Goal: Information Seeking & Learning: Learn about a topic

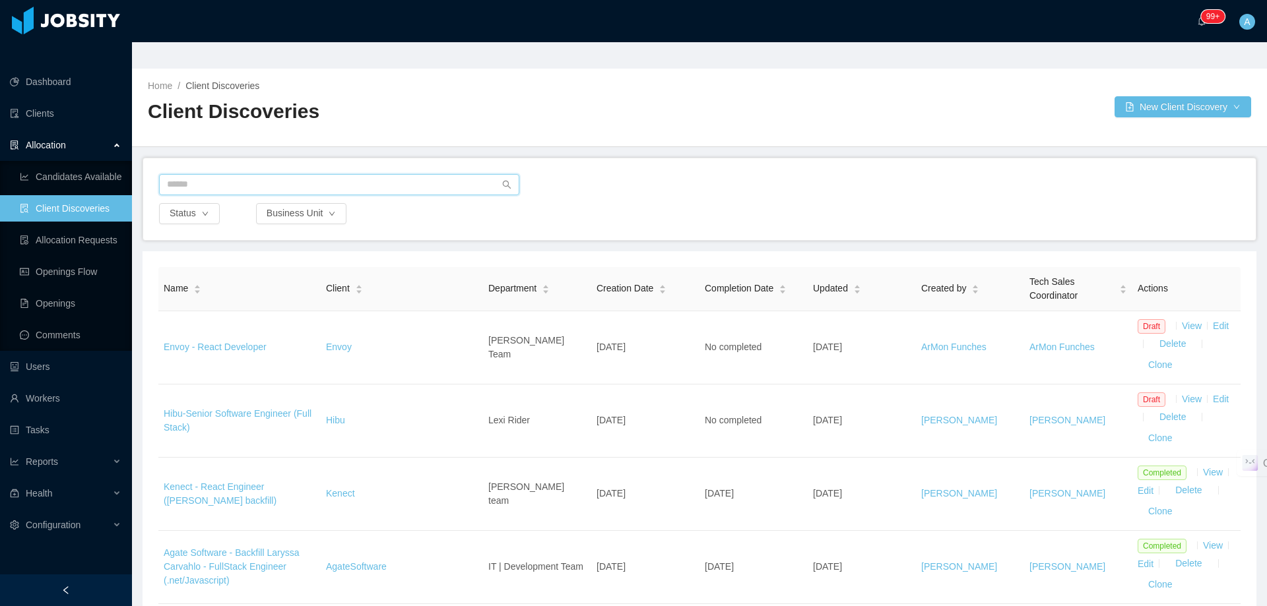
click at [234, 174] on input "text" at bounding box center [339, 184] width 360 height 21
type input "*****"
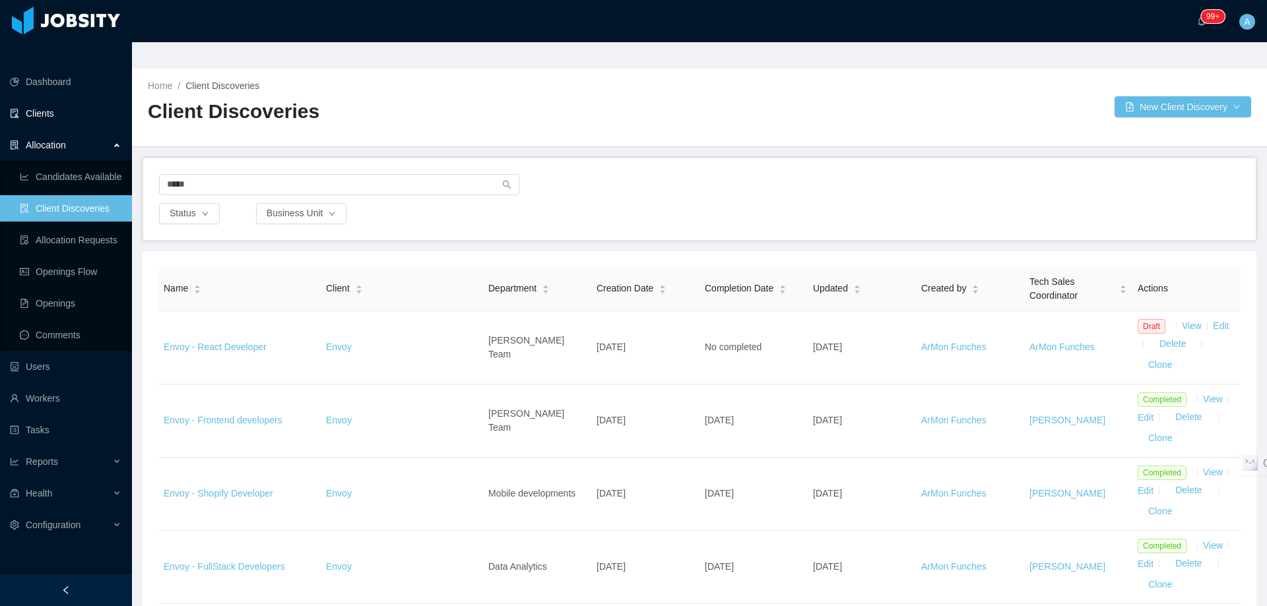
click at [62, 100] on link "Clients" at bounding box center [66, 113] width 112 height 26
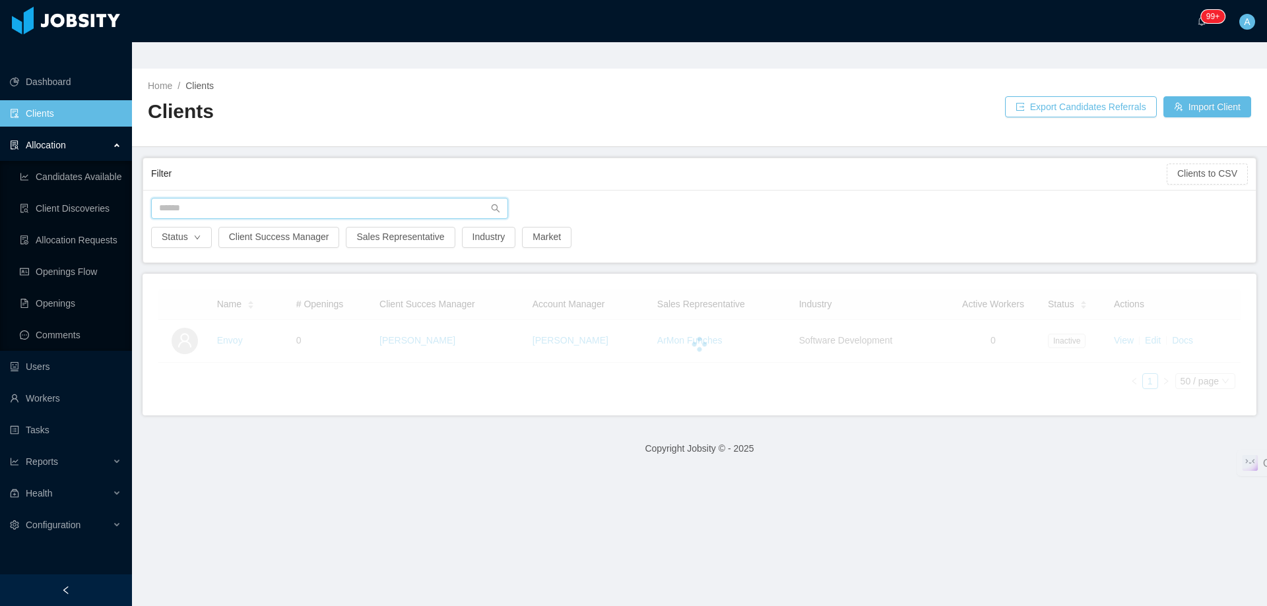
click at [246, 198] on input "text" at bounding box center [329, 208] width 357 height 21
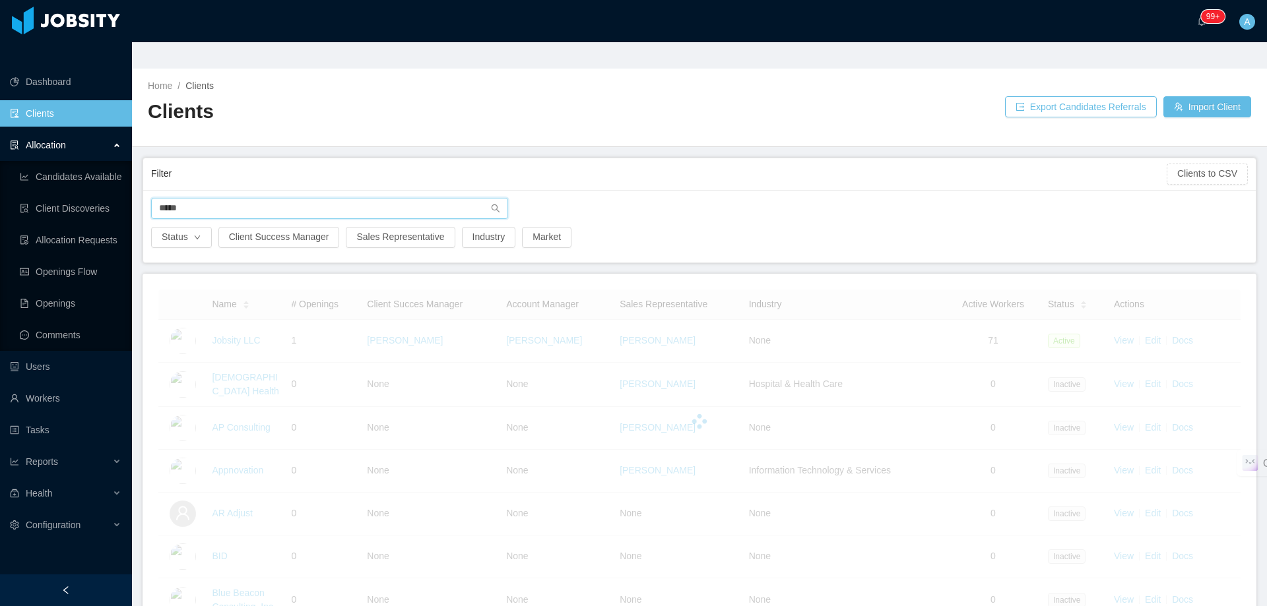
type input "*****"
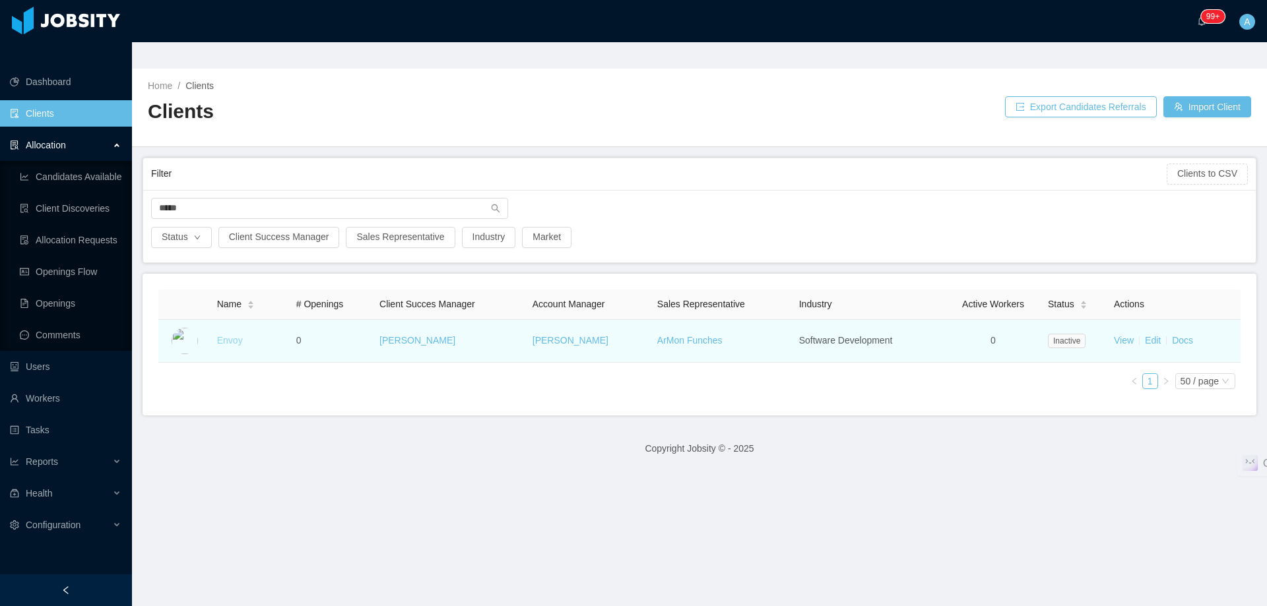
click at [239, 335] on link "Envoy" at bounding box center [230, 340] width 26 height 11
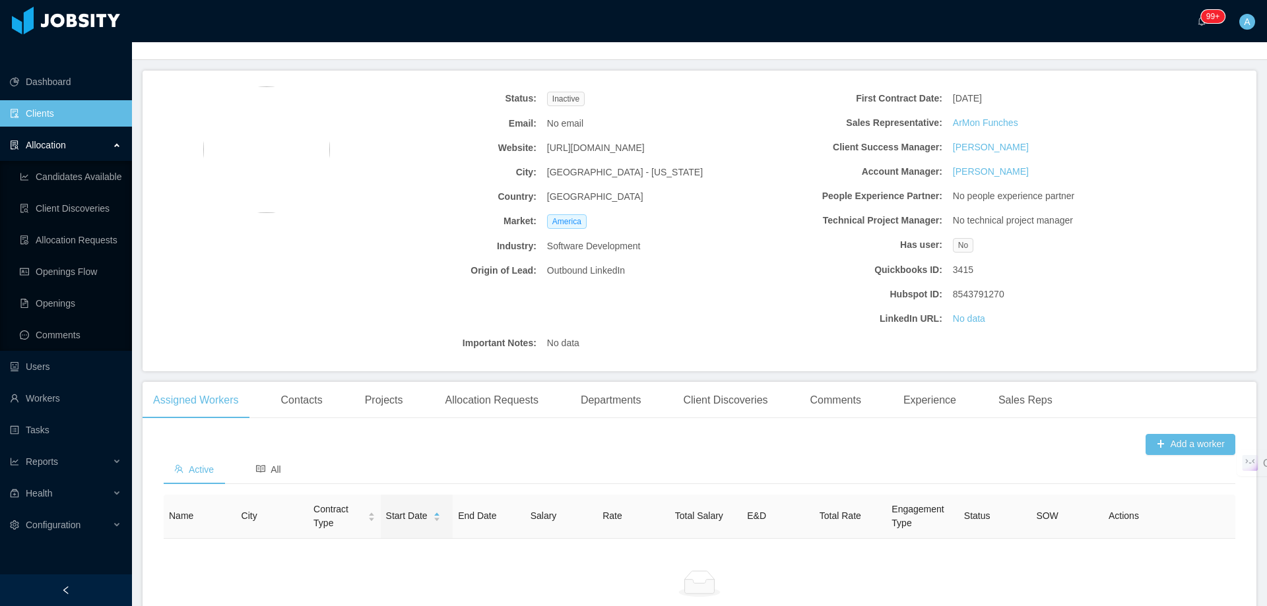
scroll to position [181, 0]
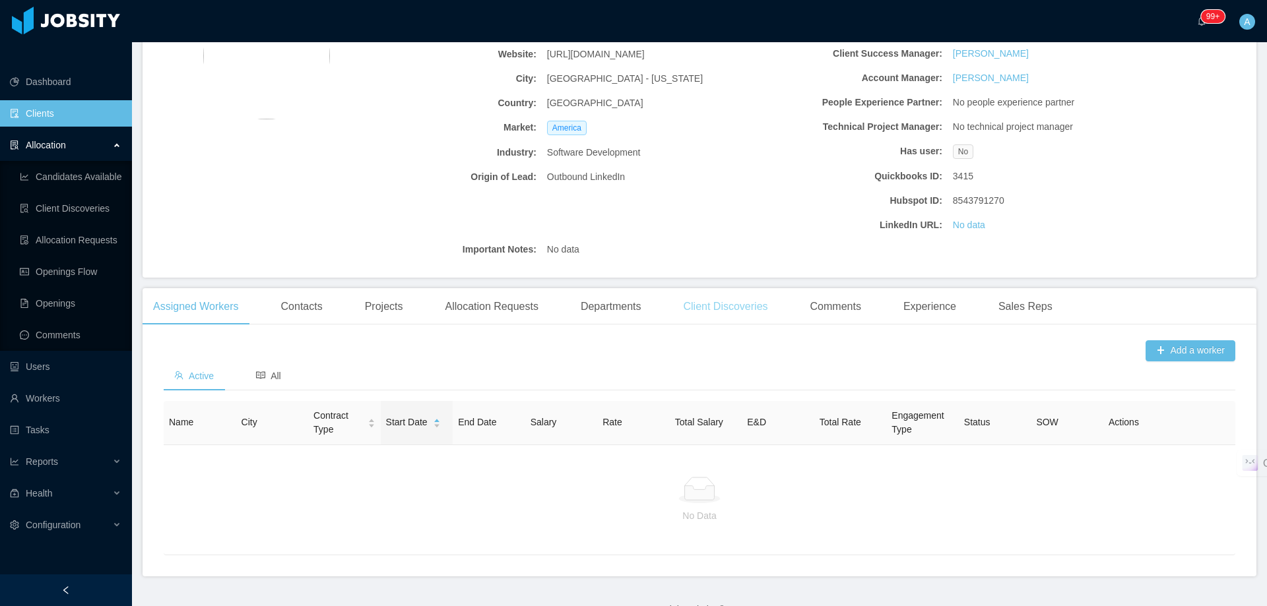
click at [727, 288] on div "Client Discoveries" at bounding box center [725, 306] width 106 height 37
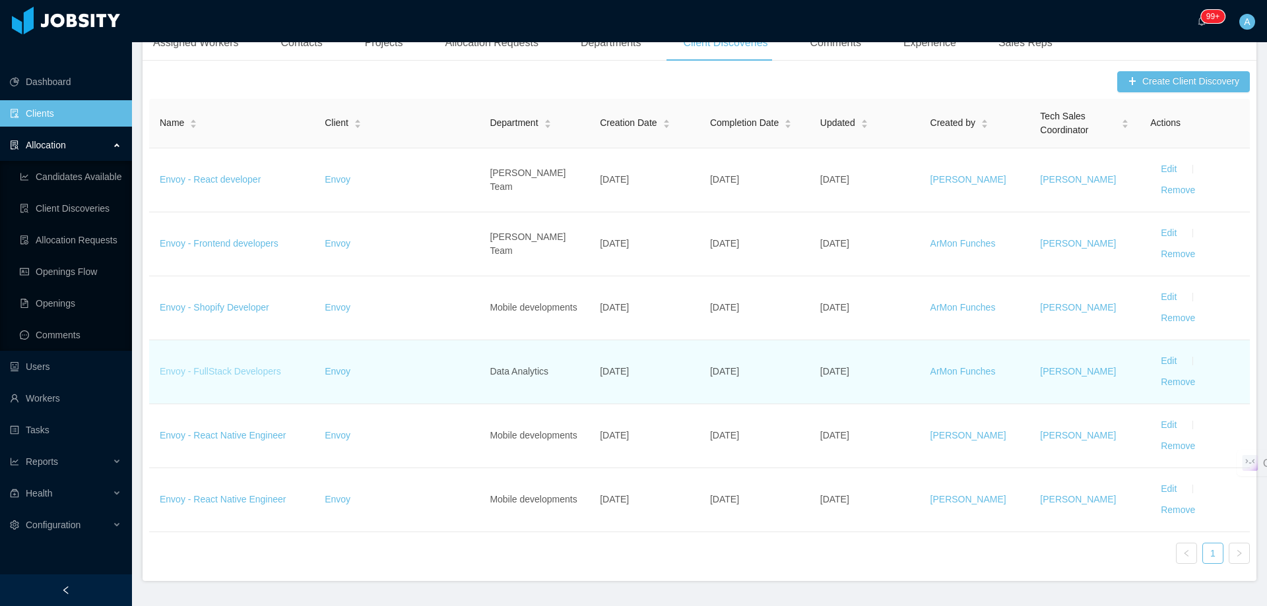
scroll to position [379, 0]
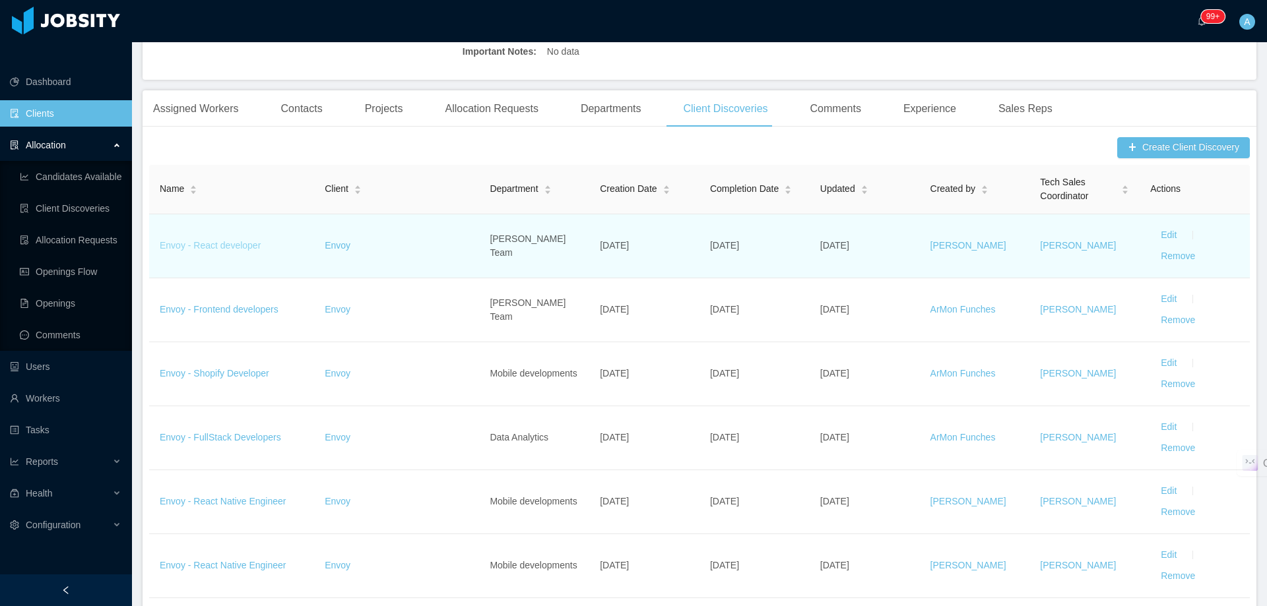
click at [232, 240] on link "Envoy - React developer" at bounding box center [210, 245] width 101 height 11
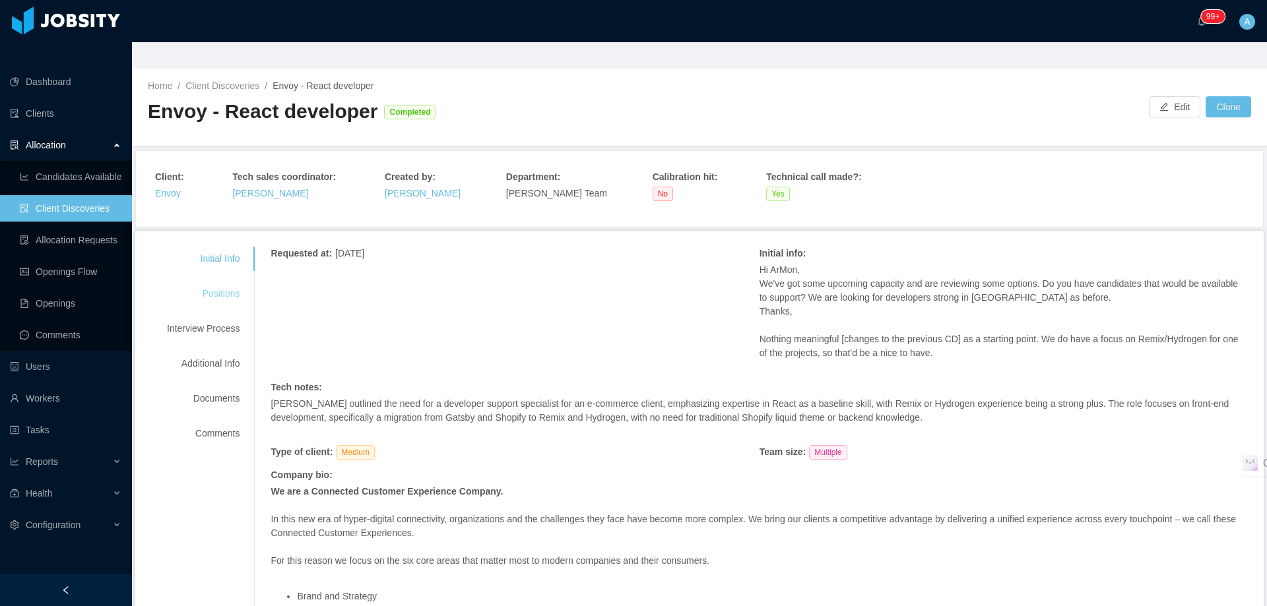
click at [212, 282] on div "Positions" at bounding box center [203, 294] width 104 height 24
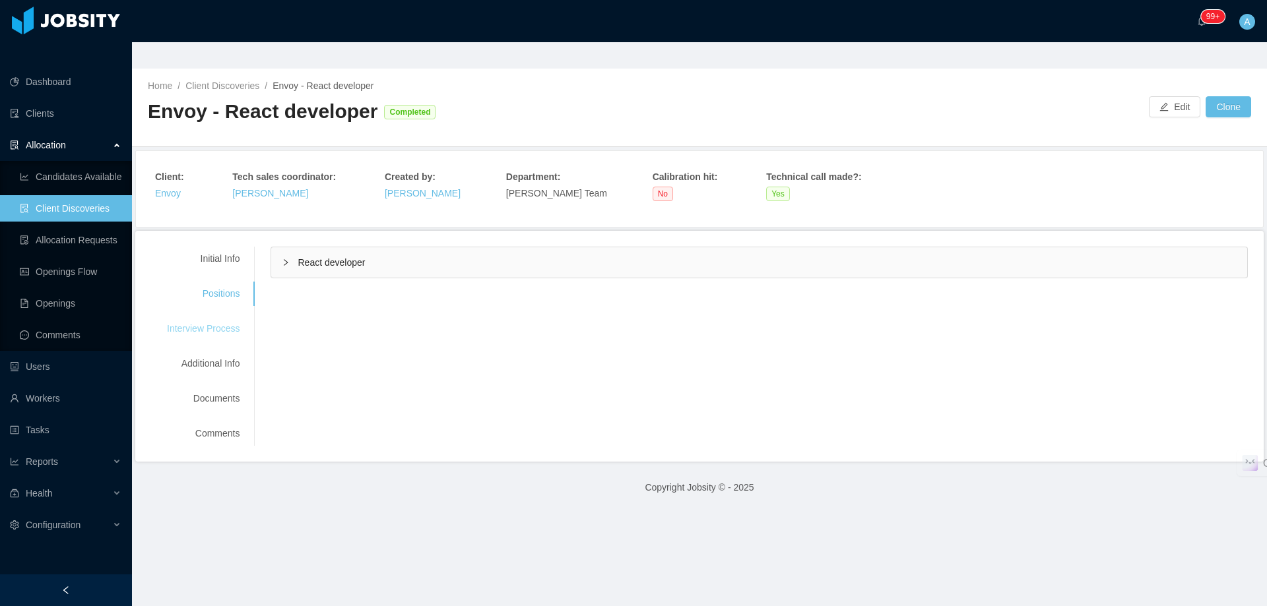
click at [214, 317] on div "Interview Process" at bounding box center [203, 329] width 104 height 24
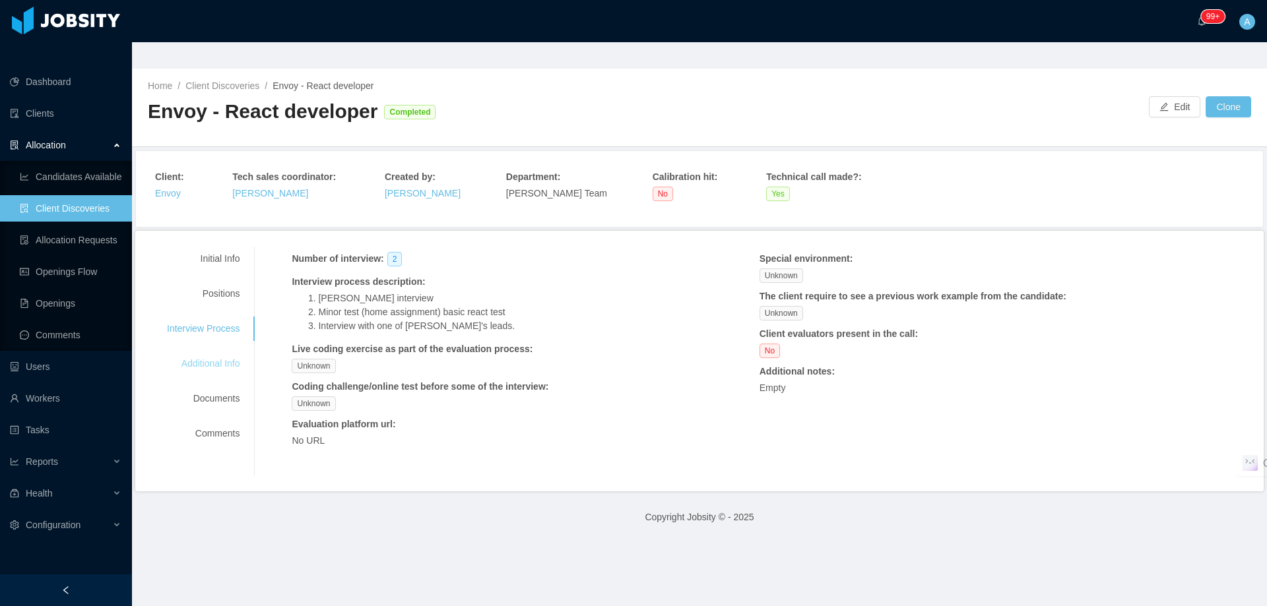
click at [218, 352] on div "Additional Info" at bounding box center [203, 364] width 104 height 24
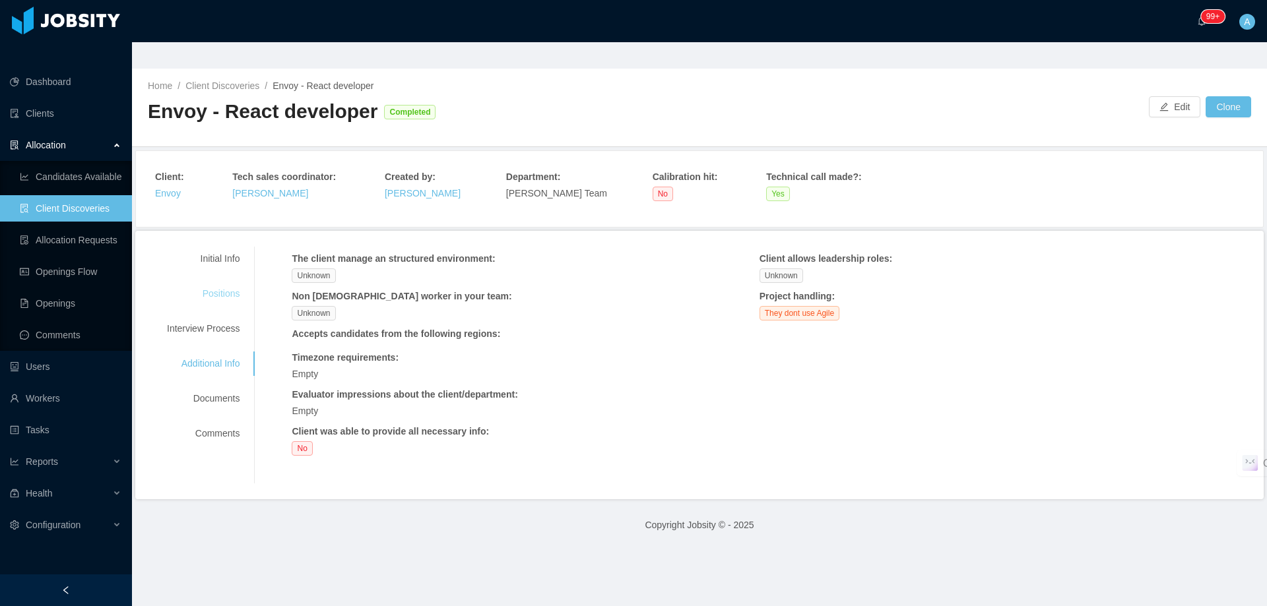
click at [221, 282] on div "Positions" at bounding box center [203, 294] width 104 height 24
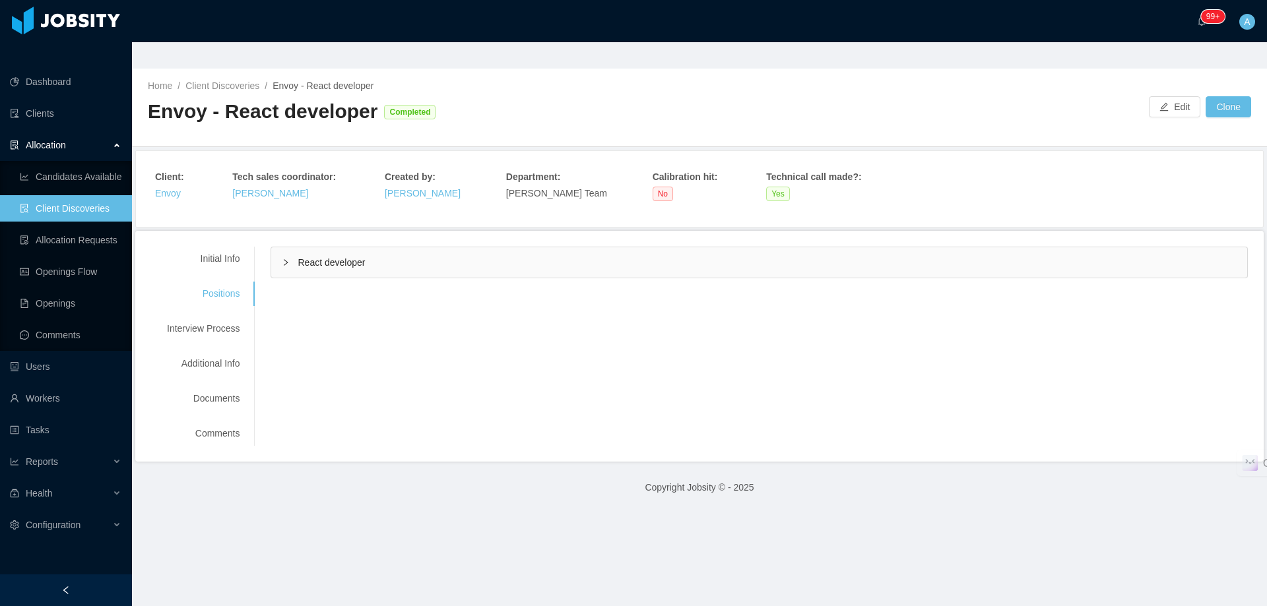
click at [316, 257] on span "React developer" at bounding box center [331, 262] width 67 height 11
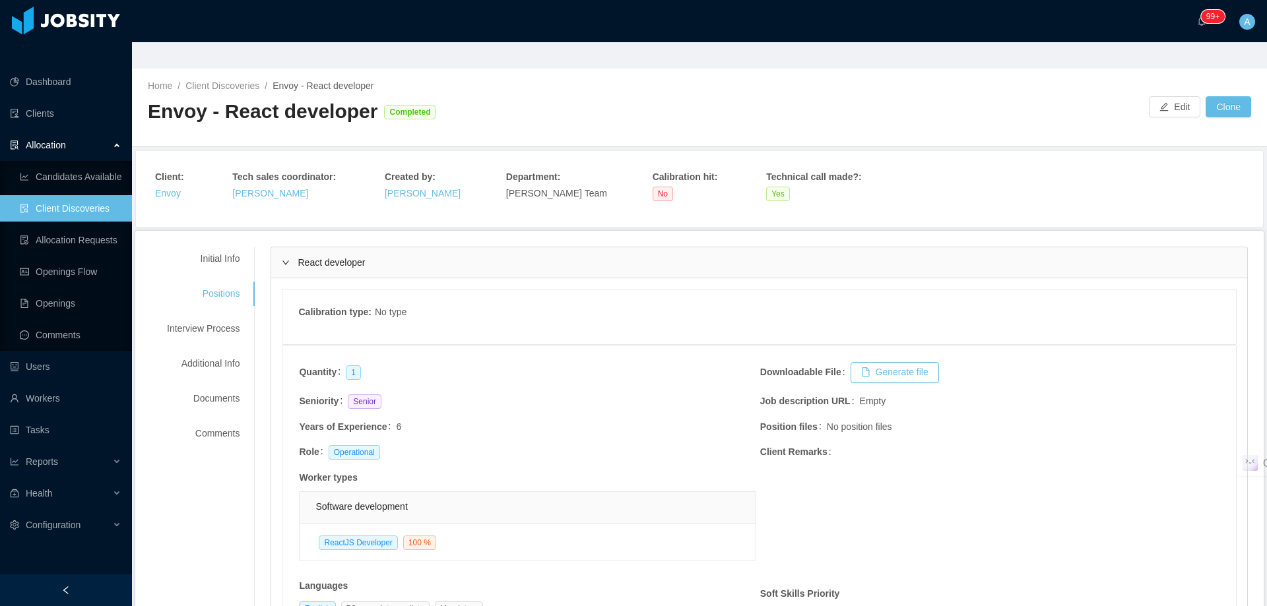
click at [227, 247] on div "Initial Info Positions Interview Process Additional Info Documents Comments" at bounding box center [203, 346] width 104 height 199
click at [230, 247] on div "Initial Info" at bounding box center [203, 259] width 104 height 24
